Goal: Task Accomplishment & Management: Complete application form

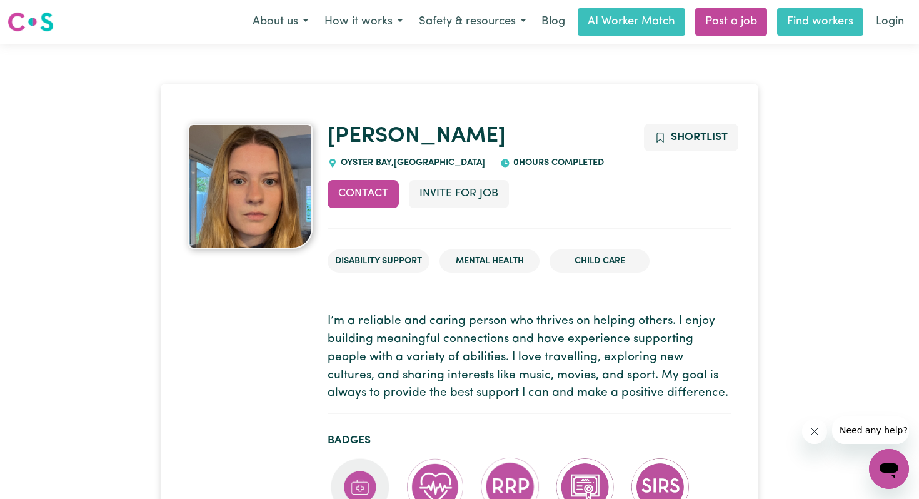
click at [801, 21] on link "Find workers" at bounding box center [820, 21] width 86 height 27
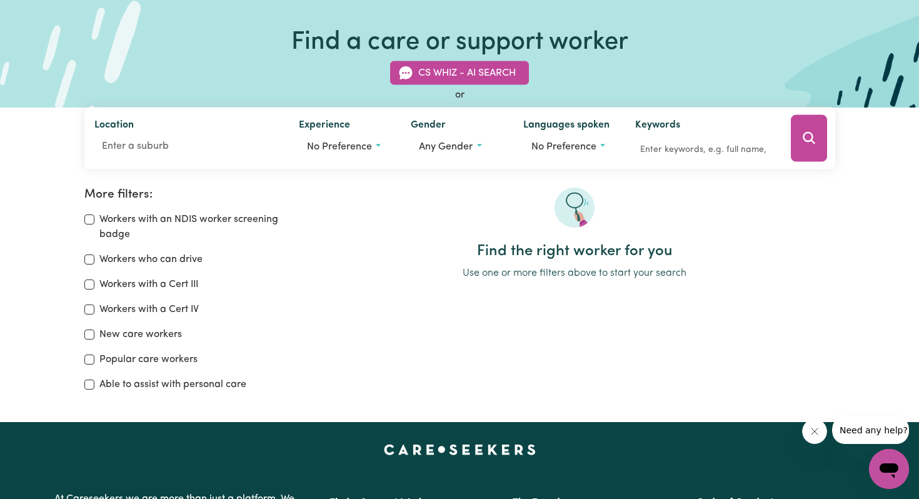
scroll to position [64, 0]
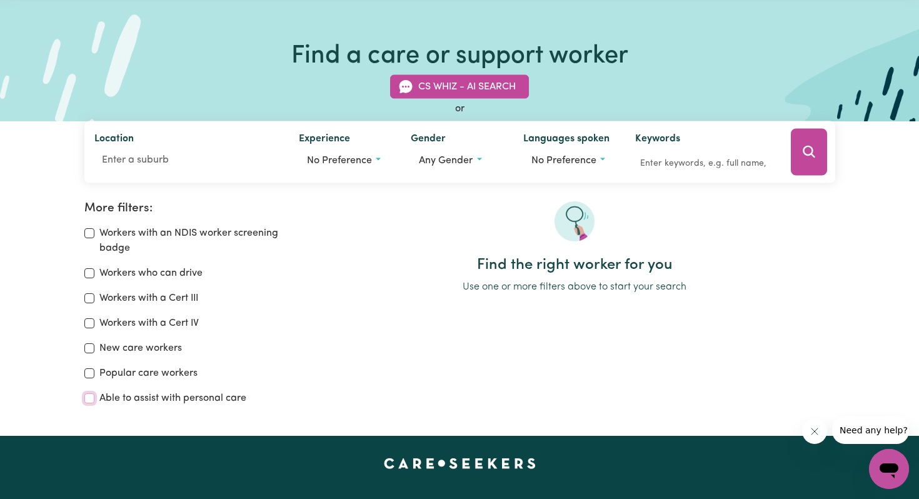
click at [85, 396] on input "Able to assist with personal care" at bounding box center [89, 398] width 10 height 10
checkbox input "true"
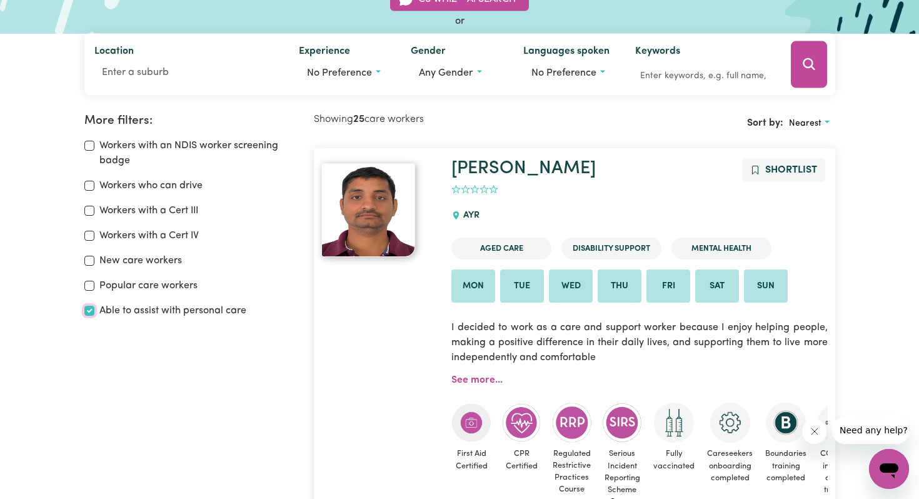
scroll to position [138, 0]
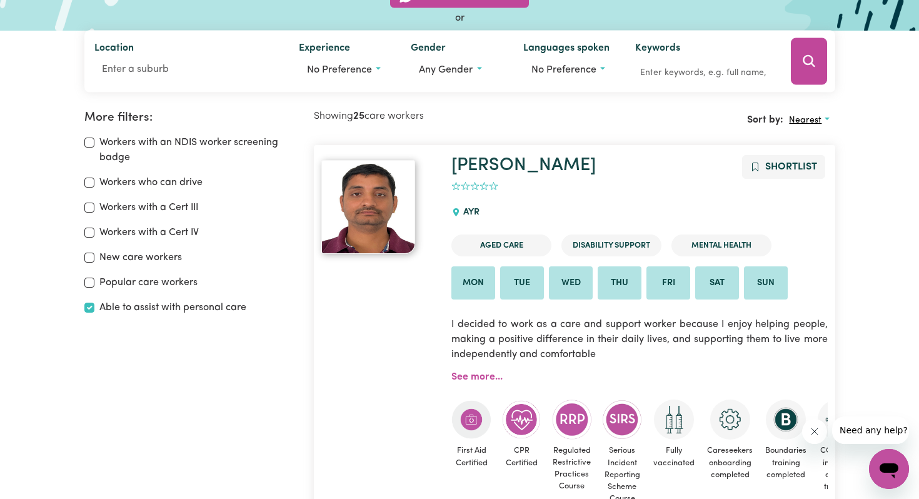
click at [821, 116] on button "Nearest" at bounding box center [808, 120] width 51 height 19
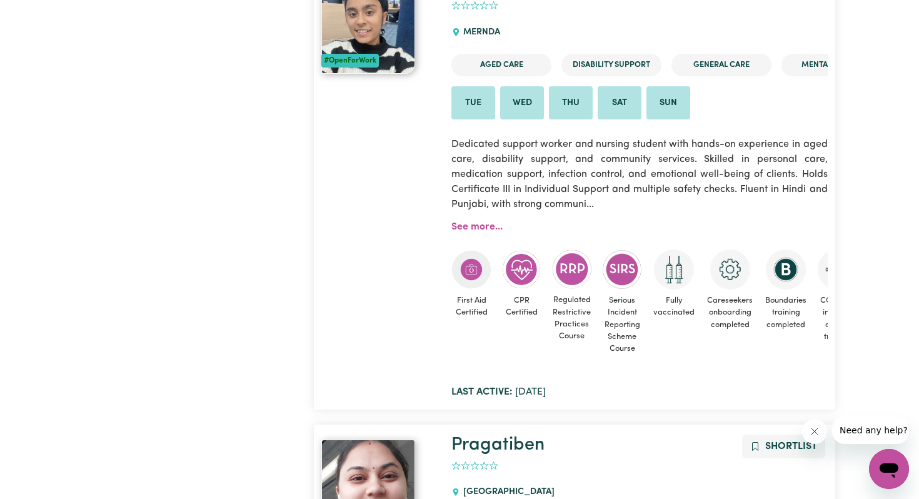
scroll to position [6234, 0]
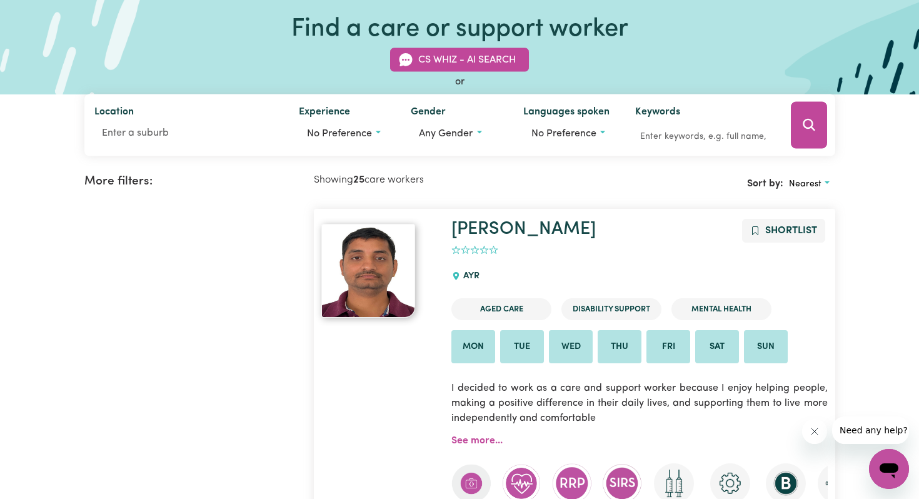
scroll to position [47, 0]
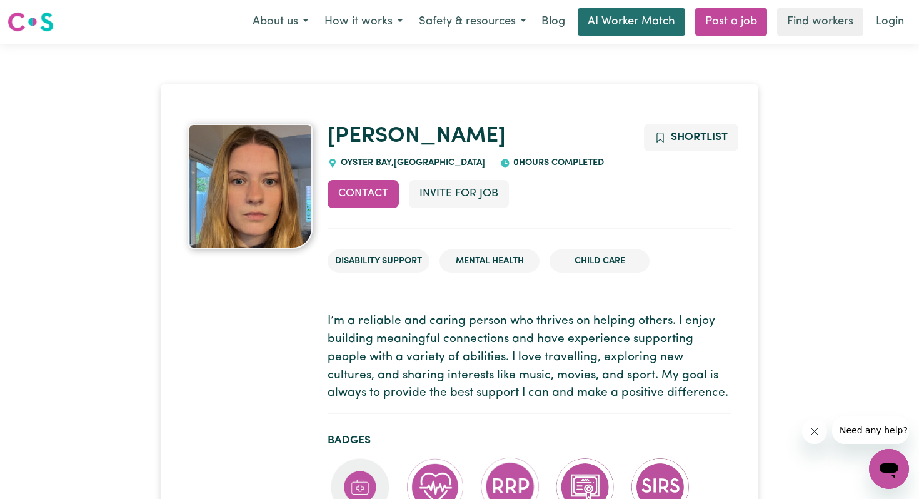
click at [604, 19] on link "AI Worker Match" at bounding box center [630, 21] width 107 height 27
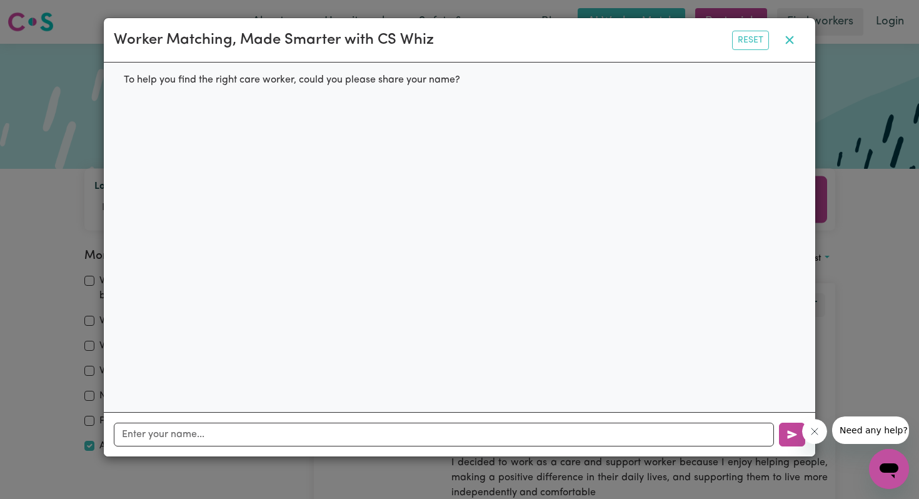
click at [789, 38] on icon "button" at bounding box center [789, 39] width 15 height 15
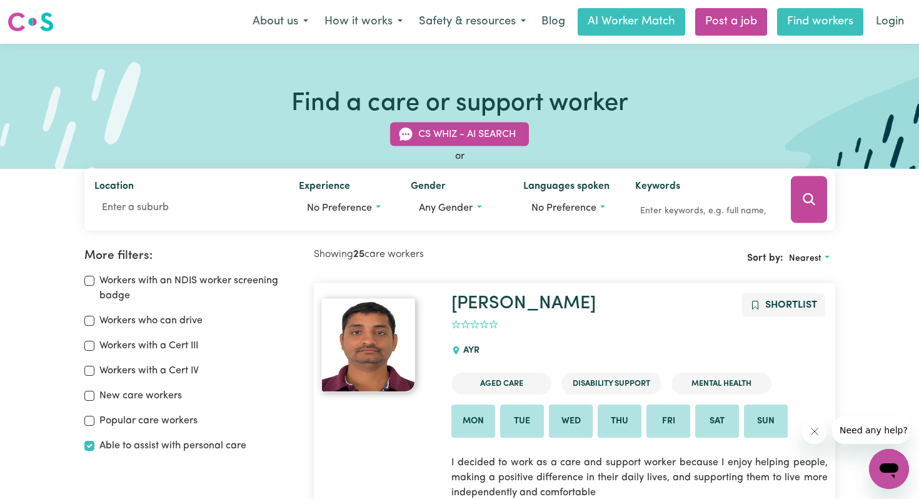
click at [804, 19] on link "Find workers" at bounding box center [820, 21] width 86 height 27
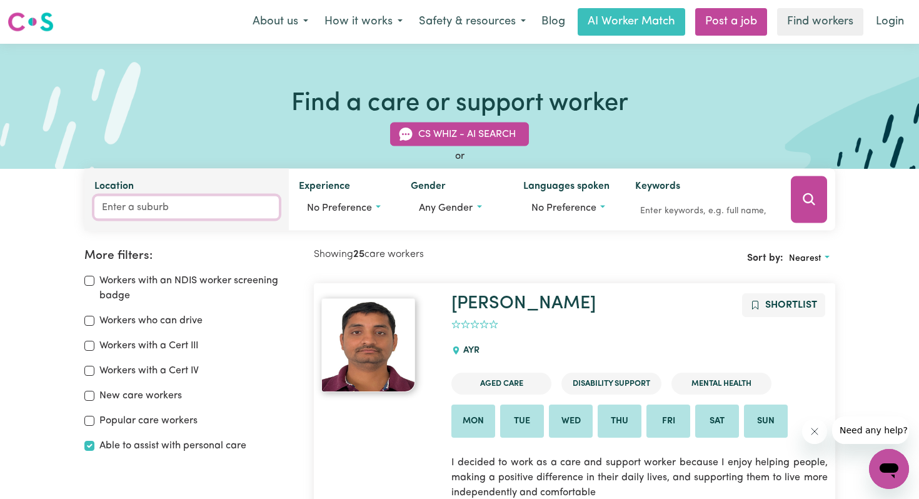
click at [163, 214] on input "Location" at bounding box center [186, 207] width 184 height 22
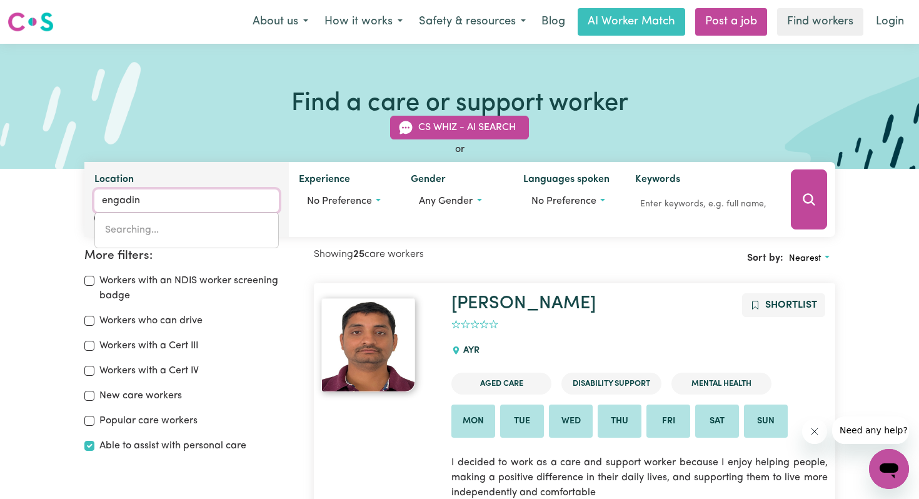
type input "engadine"
type input "engadine, [GEOGRAPHIC_DATA], 2233"
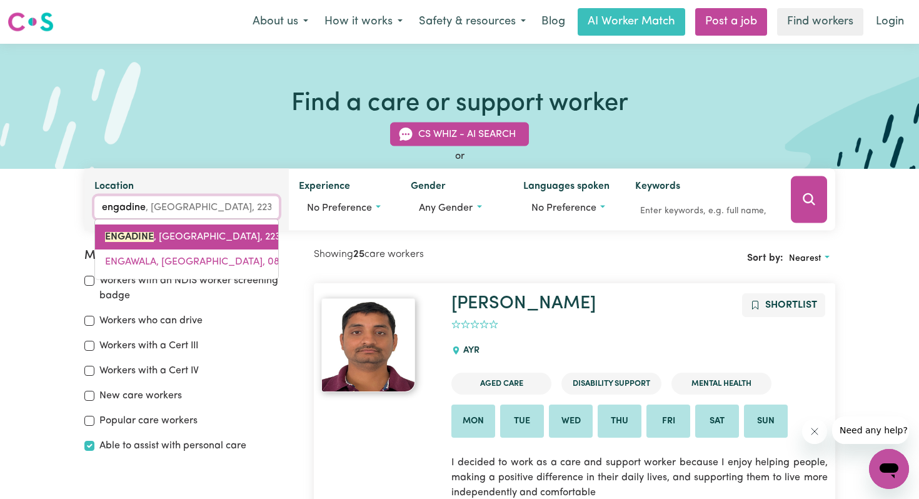
click at [168, 239] on span "ENGADINE , [GEOGRAPHIC_DATA], 2233" at bounding box center [195, 237] width 181 height 10
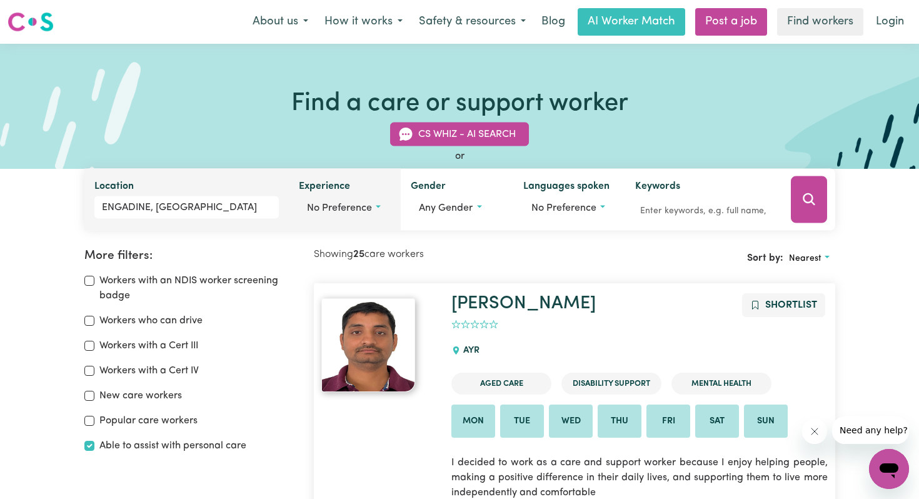
click at [376, 206] on button "No preference" at bounding box center [345, 208] width 92 height 24
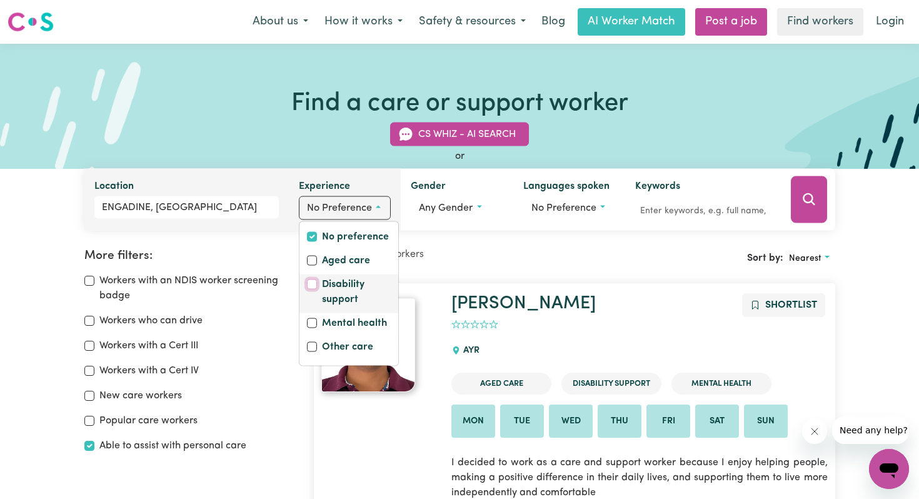
click at [308, 283] on input "Disability support" at bounding box center [312, 284] width 10 height 10
checkbox input "true"
checkbox input "false"
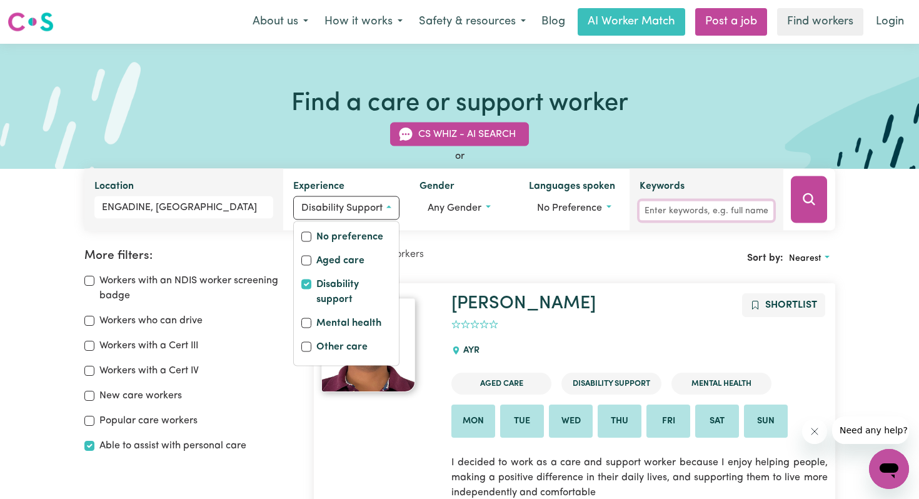
click at [678, 211] on input "Keywords" at bounding box center [706, 210] width 134 height 19
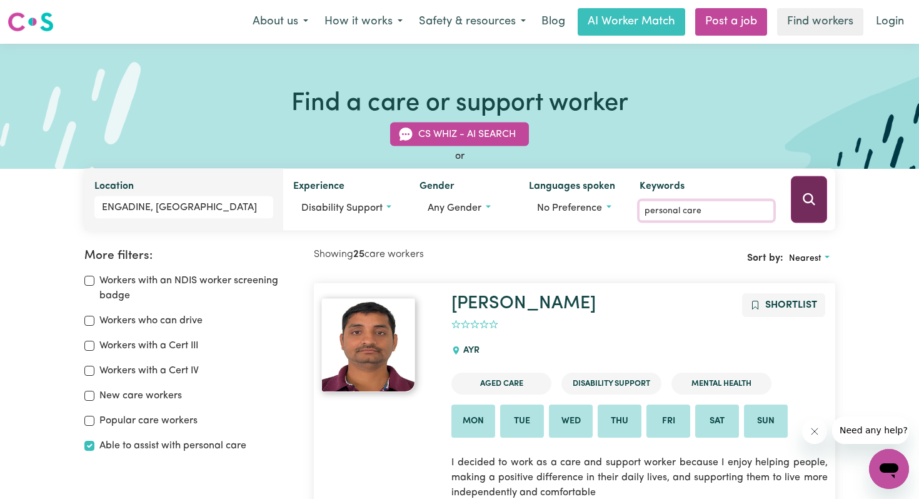
type input "personal care"
click at [809, 197] on icon "Search" at bounding box center [808, 199] width 15 height 15
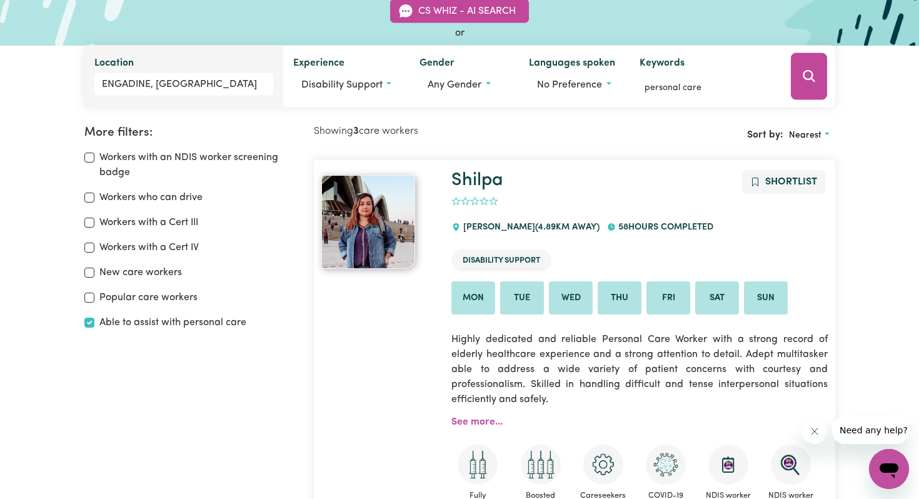
scroll to position [121, 0]
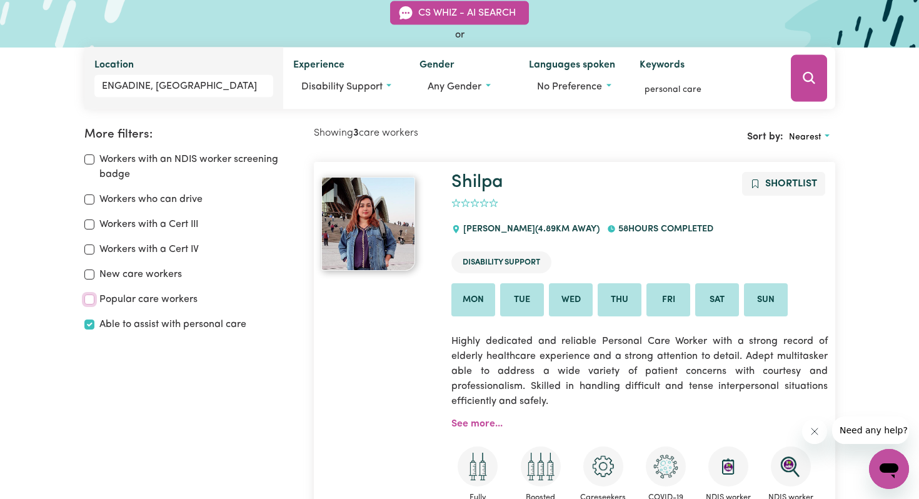
click at [88, 297] on input "Popular care workers" at bounding box center [89, 299] width 10 height 10
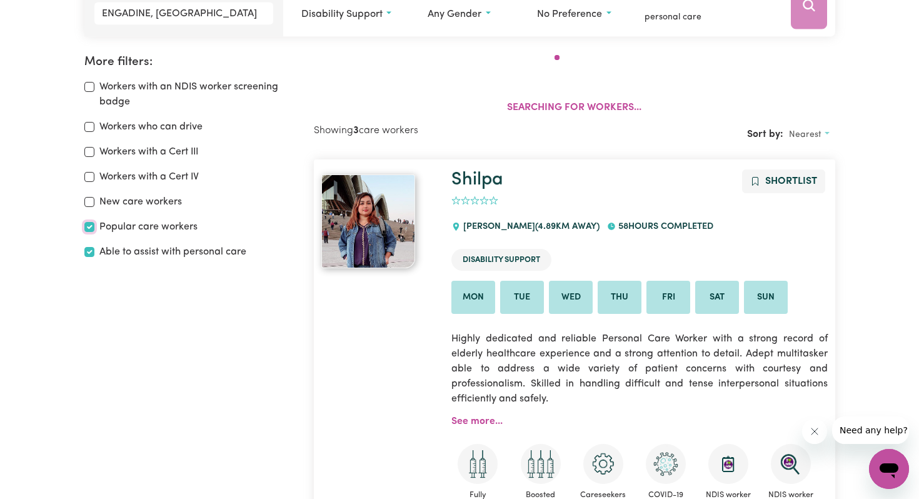
scroll to position [209, 0]
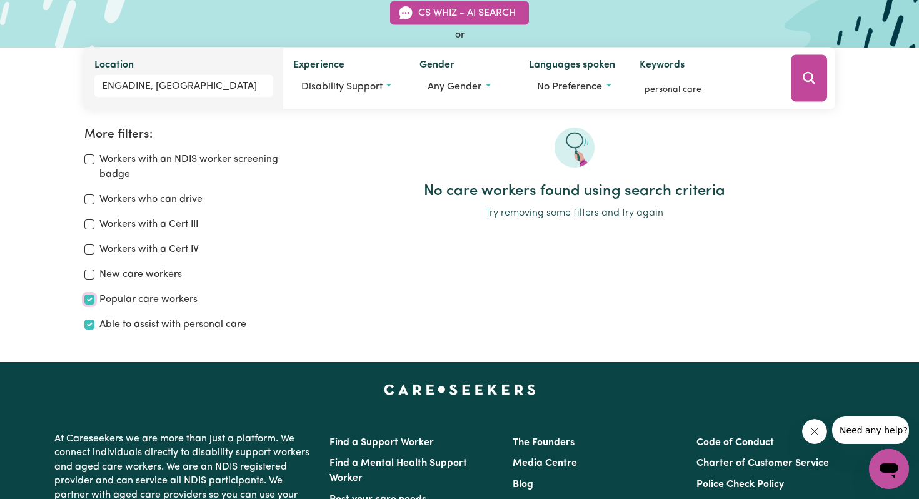
click at [88, 299] on input "Popular care workers" at bounding box center [89, 299] width 10 height 10
checkbox input "false"
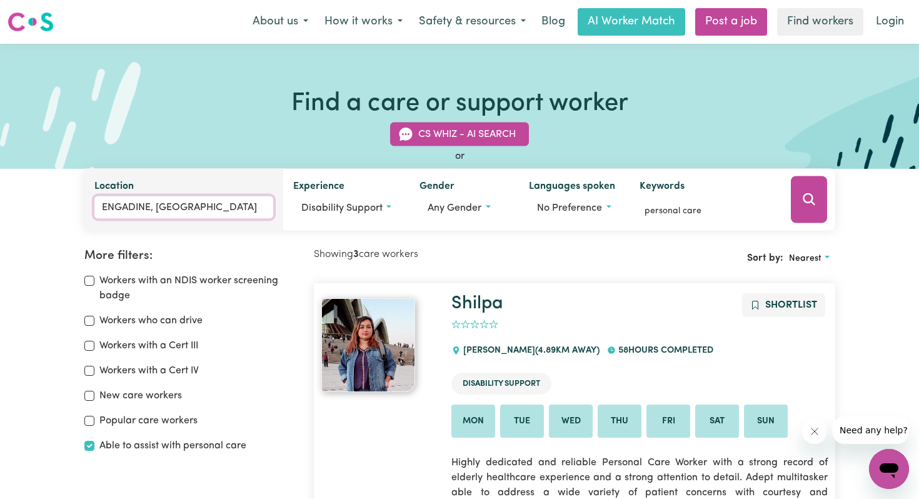
type input "ENGADINE, [GEOGRAPHIC_DATA], 2233"
click at [149, 206] on input "ENGADINE, [GEOGRAPHIC_DATA]" at bounding box center [183, 207] width 179 height 22
drag, startPoint x: 265, startPoint y: 206, endPoint x: 95, endPoint y: 205, distance: 170.0
click at [95, 205] on input "ENGADINE, [GEOGRAPHIC_DATA]" at bounding box center [183, 207] width 179 height 22
type input "s"
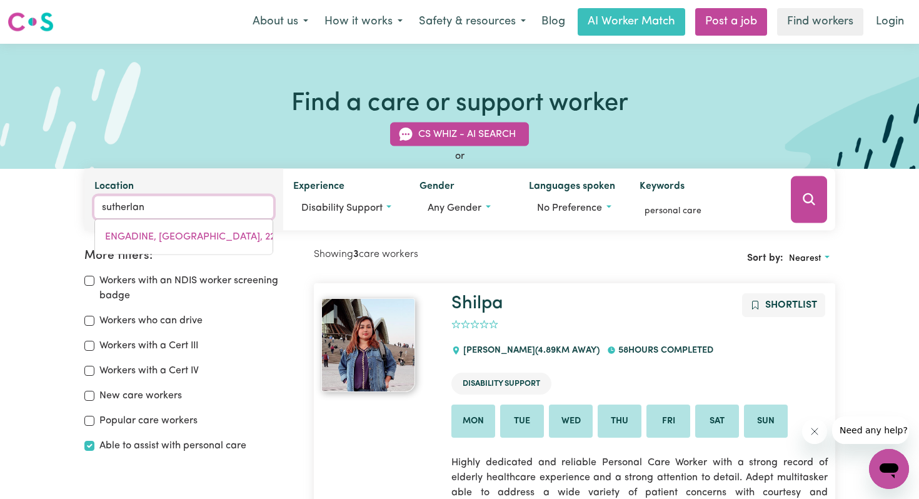
type input "[PERSON_NAME]"
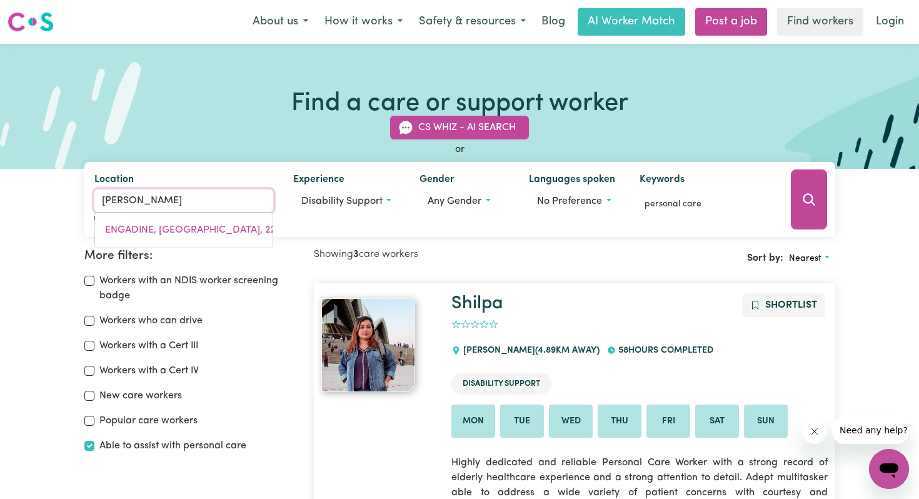
type input "[GEOGRAPHIC_DATA], [GEOGRAPHIC_DATA], 2232"
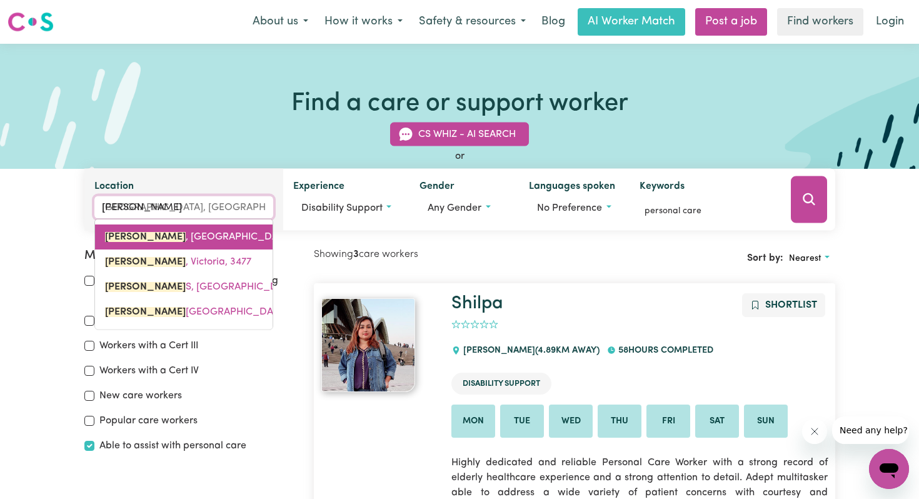
click at [130, 238] on mark "[PERSON_NAME]" at bounding box center [145, 237] width 81 height 10
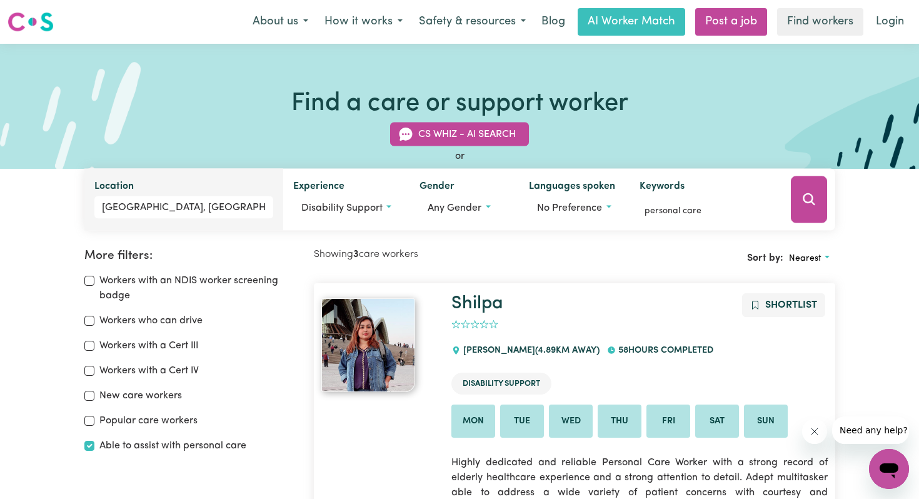
scroll to position [4, 0]
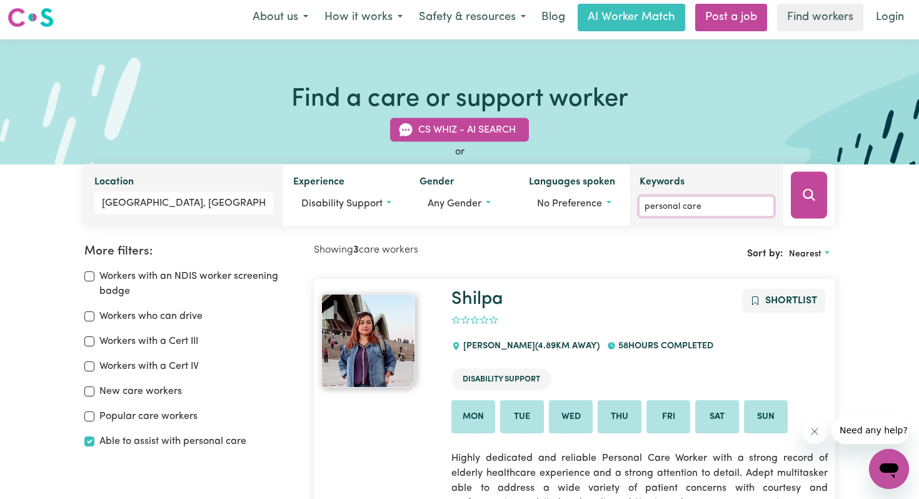
click at [682, 210] on input "personal care" at bounding box center [706, 206] width 134 height 19
drag, startPoint x: 712, startPoint y: 206, endPoint x: 612, endPoint y: 206, distance: 100.6
click at [612, 206] on div "Location [GEOGRAPHIC_DATA], [GEOGRAPHIC_DATA] Experience Disability support No …" at bounding box center [459, 195] width 751 height 62
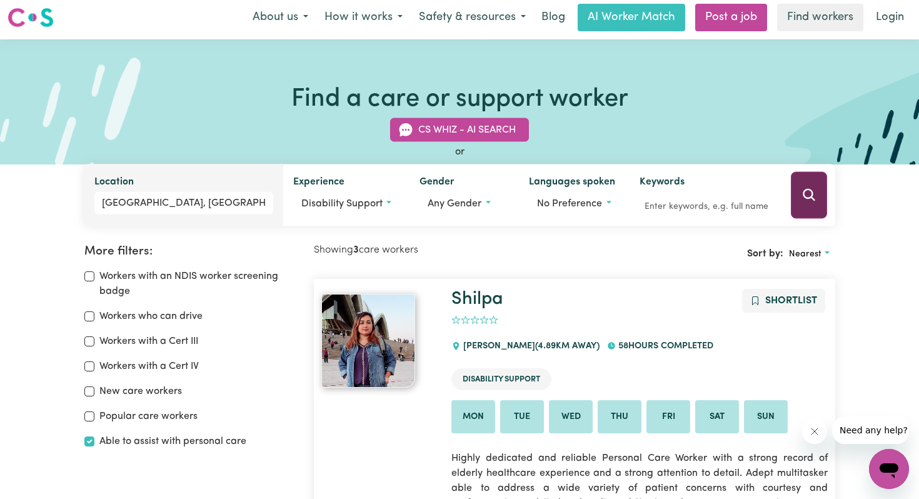
click at [807, 192] on icon "Search" at bounding box center [808, 194] width 15 height 15
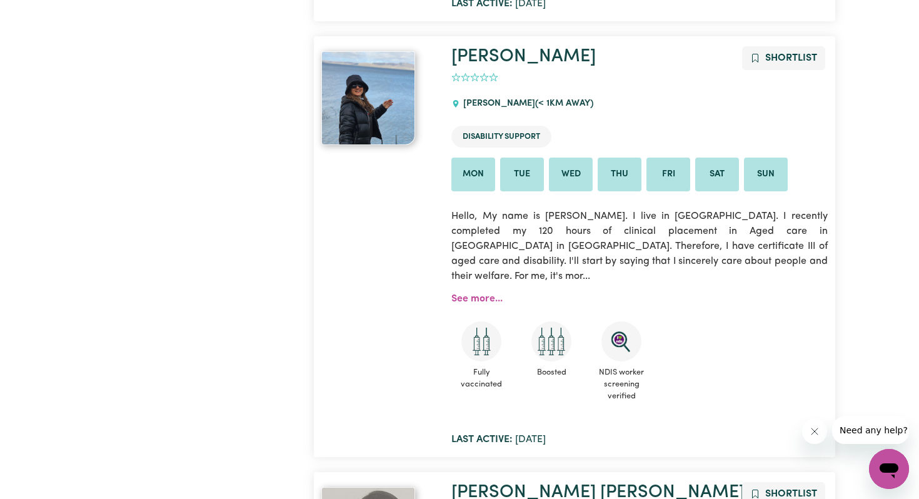
scroll to position [691, 0]
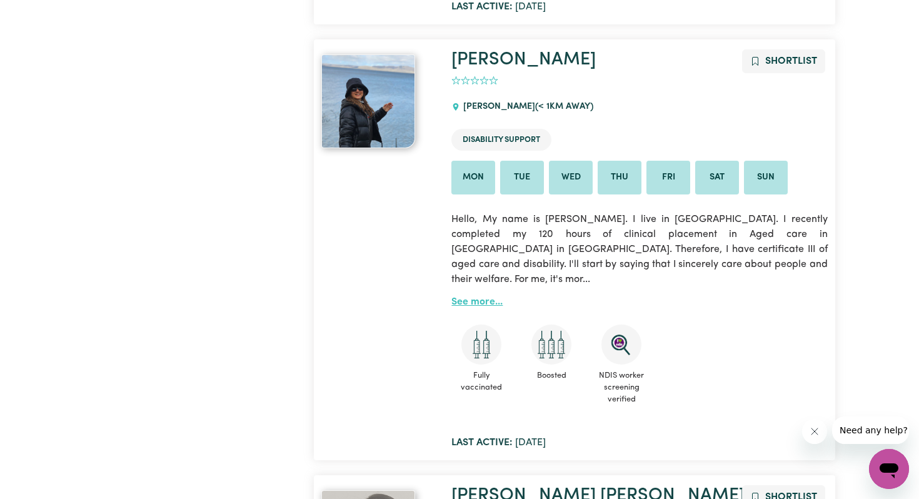
click at [472, 297] on link "See more..." at bounding box center [476, 302] width 51 height 10
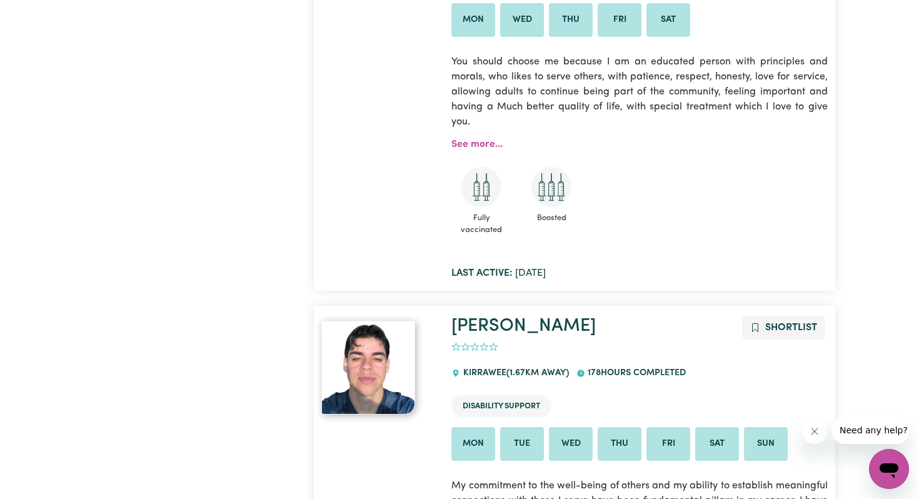
scroll to position [1290, 0]
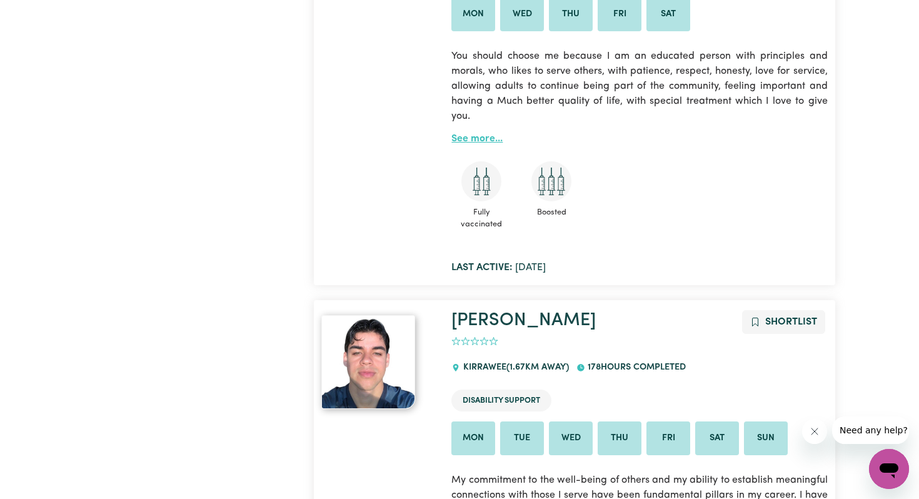
click at [474, 134] on link "See more..." at bounding box center [476, 139] width 51 height 10
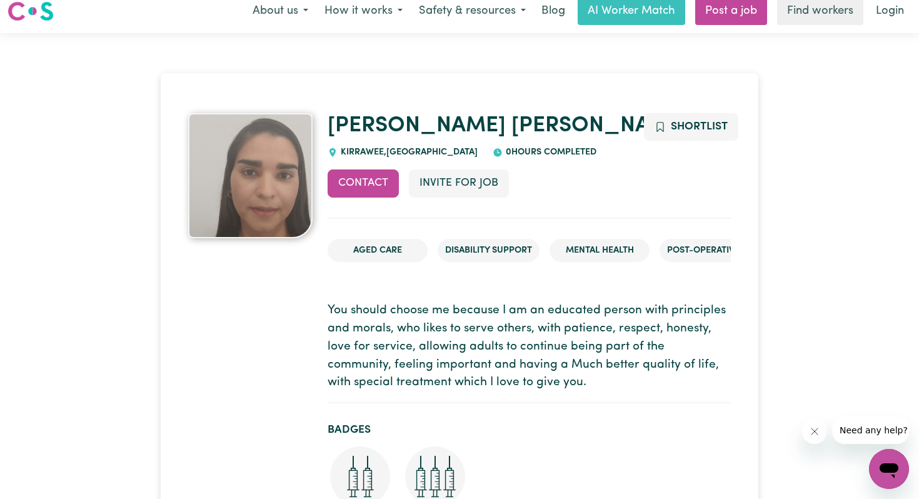
scroll to position [10, 0]
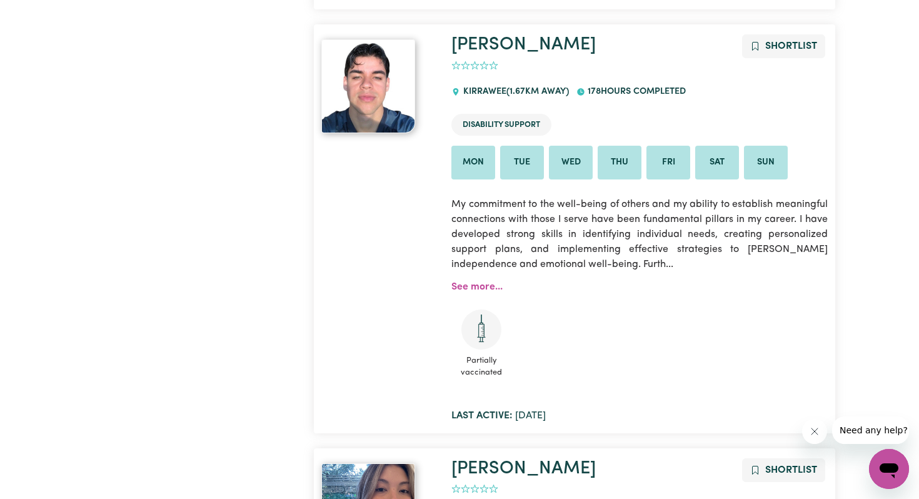
scroll to position [1571, 0]
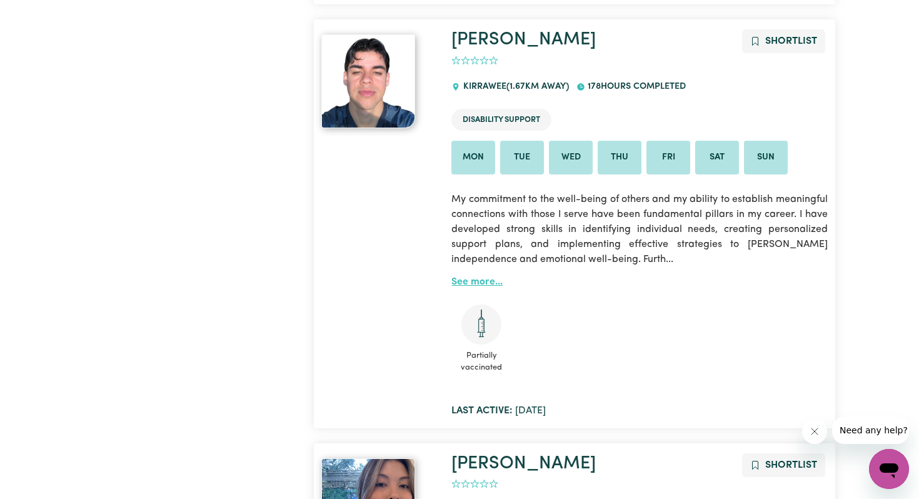
click at [470, 277] on link "See more..." at bounding box center [476, 282] width 51 height 10
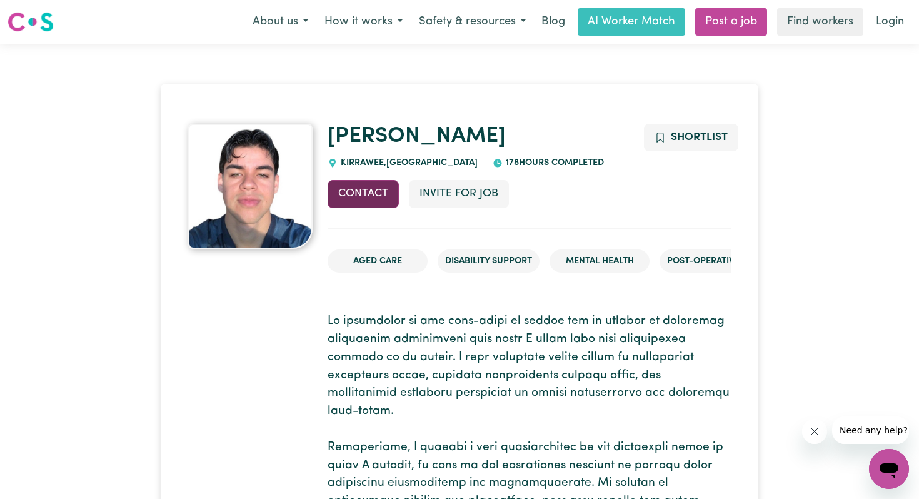
click at [359, 191] on button "Contact" at bounding box center [362, 193] width 71 height 27
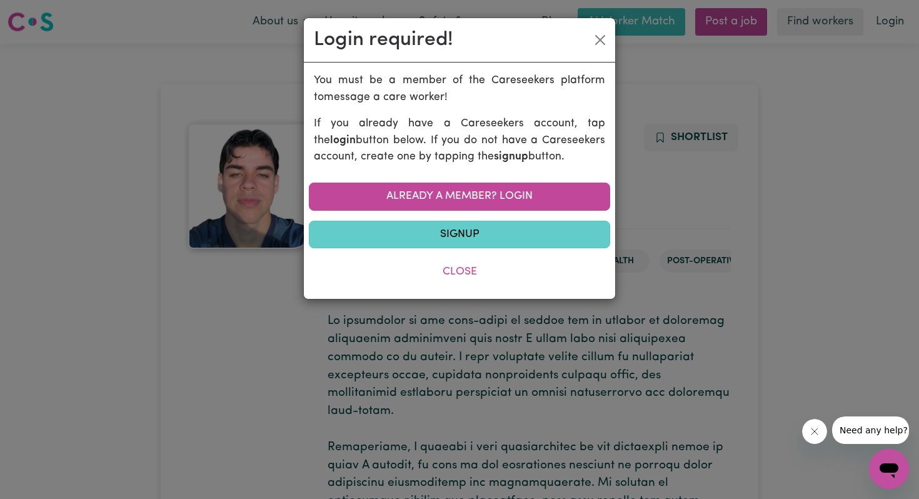
click at [473, 232] on link "Signup" at bounding box center [459, 234] width 301 height 27
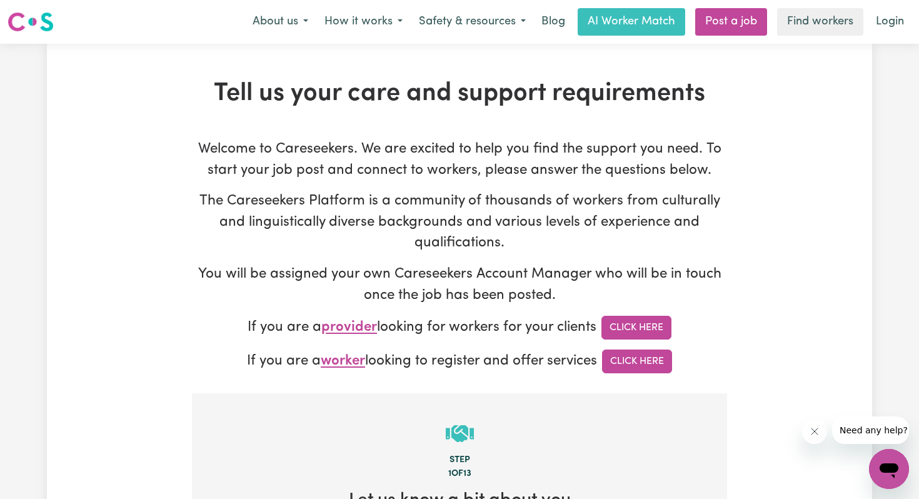
type input "[EMAIL_ADDRESS][DOMAIN_NAME]"
click at [642, 325] on link "Click Here" at bounding box center [636, 328] width 70 height 24
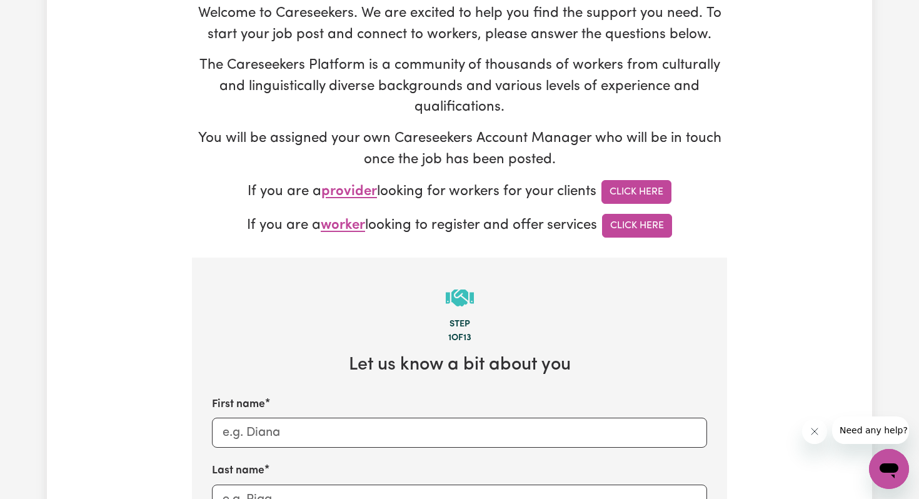
scroll to position [169, 0]
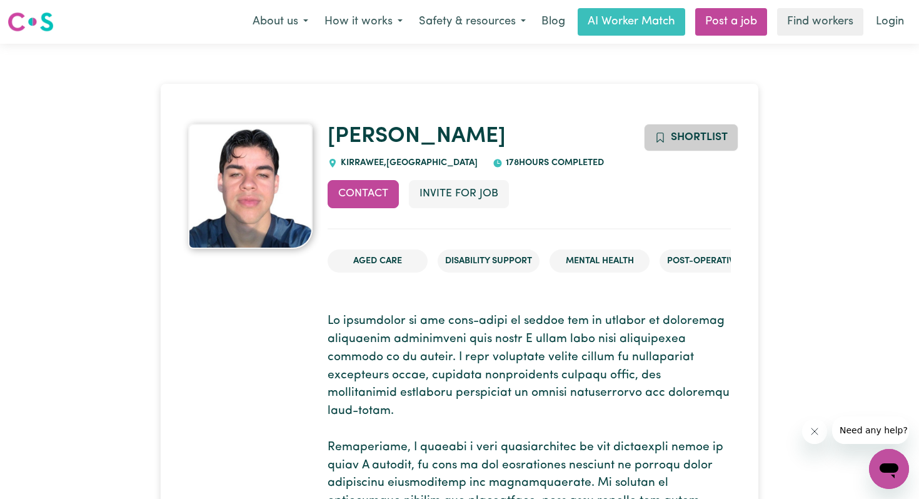
click at [666, 135] on button "Shortlist" at bounding box center [691, 137] width 94 height 27
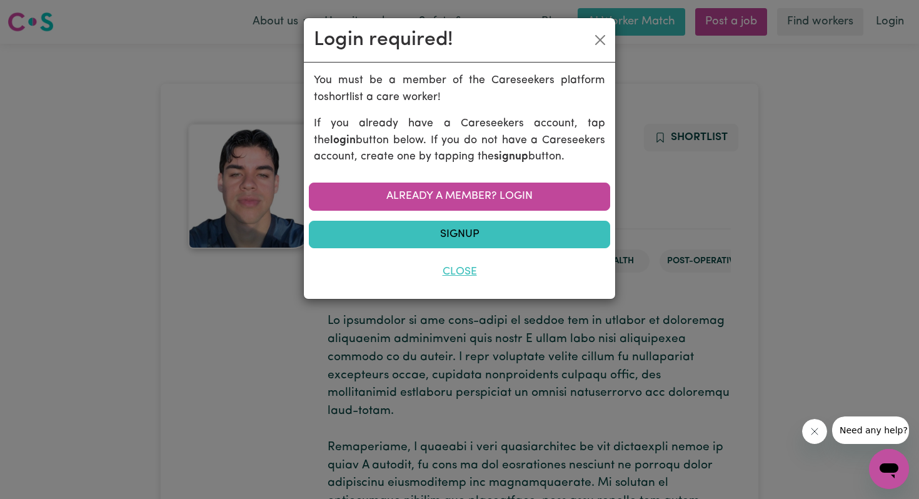
click at [460, 273] on button "Close" at bounding box center [459, 271] width 301 height 27
